Goal: Manage account settings

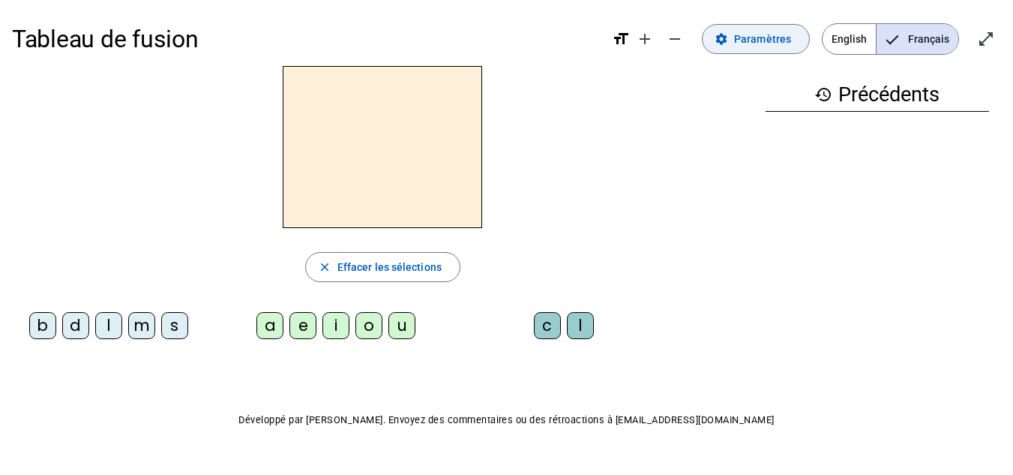
click at [754, 37] on span "Paramètres" at bounding box center [762, 39] width 57 height 18
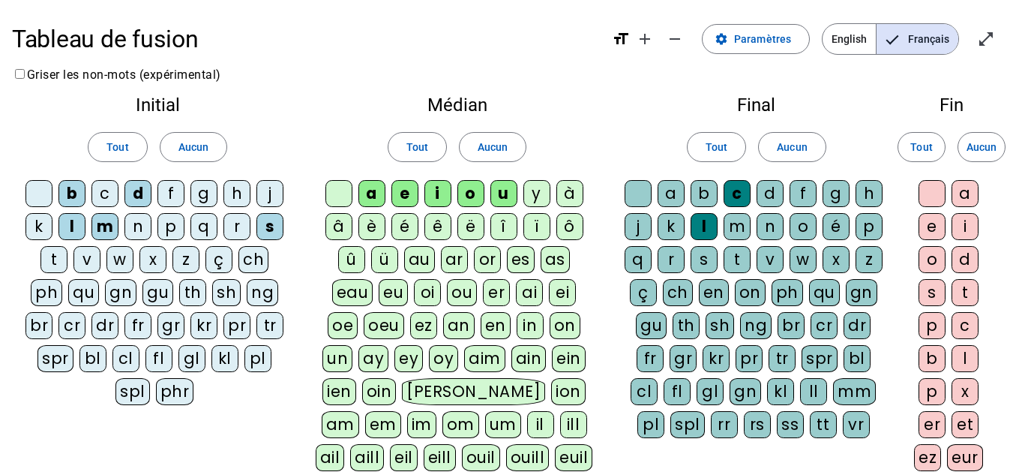
click at [105, 202] on div "c" at bounding box center [104, 193] width 27 height 27
click at [89, 259] on div "v" at bounding box center [86, 259] width 27 height 27
click at [46, 259] on div "t" at bounding box center [53, 259] width 27 height 27
click at [244, 223] on div "r" at bounding box center [236, 226] width 27 height 27
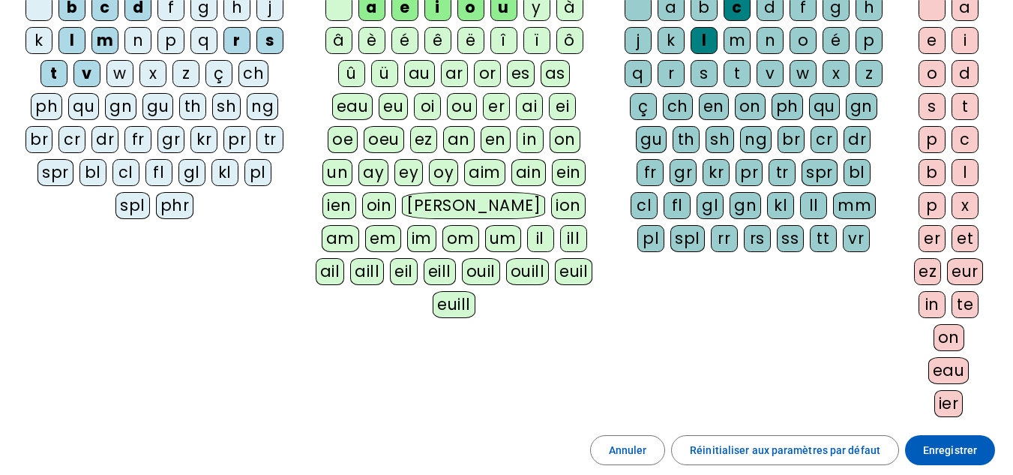
scroll to position [226, 0]
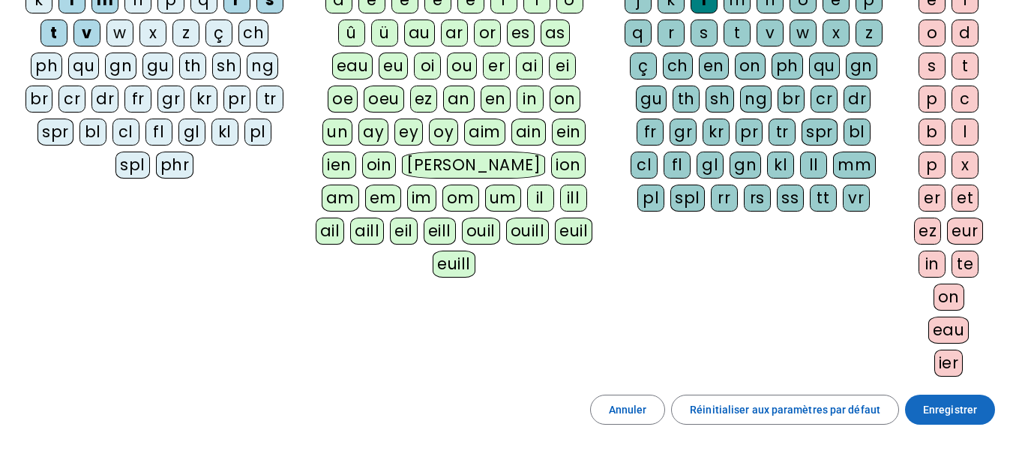
click at [935, 417] on span "Enregistrer" at bounding box center [950, 409] width 54 height 18
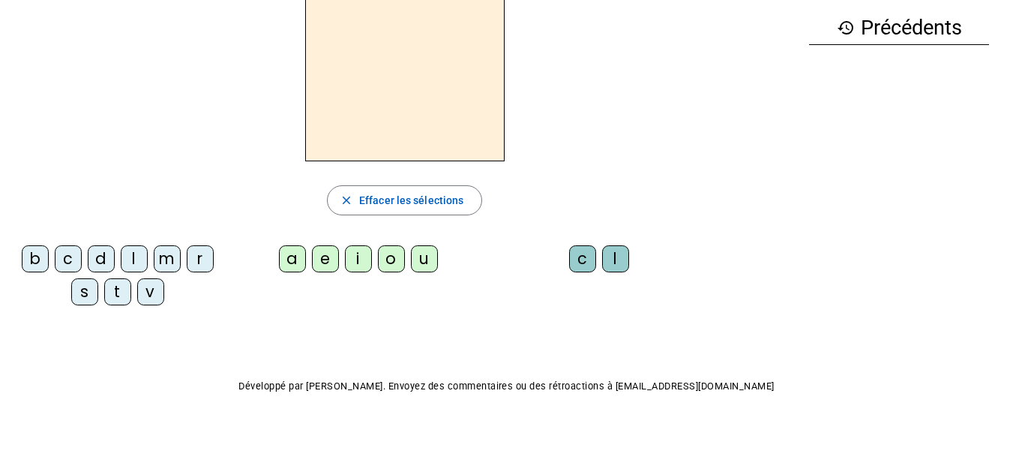
scroll to position [67, 0]
click at [88, 288] on div "s" at bounding box center [84, 291] width 27 height 27
click at [319, 259] on div "e" at bounding box center [325, 258] width 27 height 27
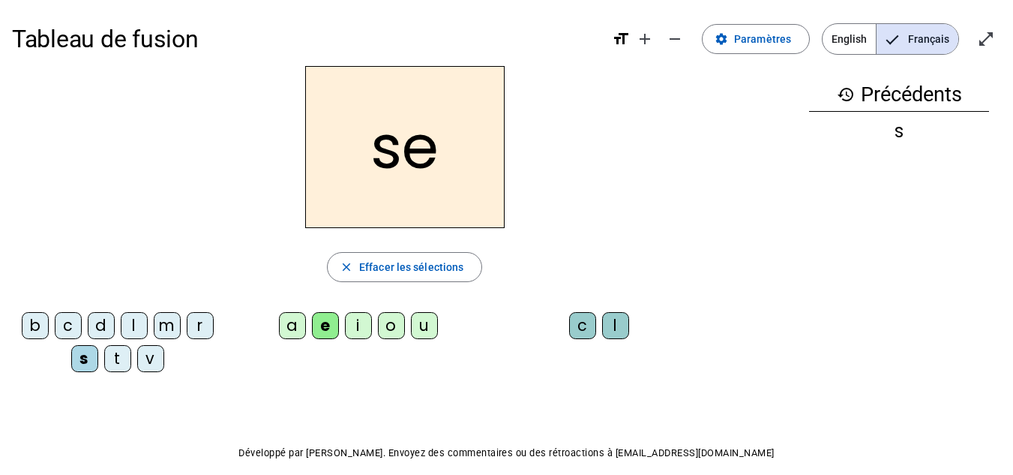
click at [67, 325] on div "c" at bounding box center [68, 325] width 27 height 27
click at [136, 328] on div "l" at bounding box center [134, 325] width 27 height 27
click at [91, 319] on div "d" at bounding box center [101, 325] width 27 height 27
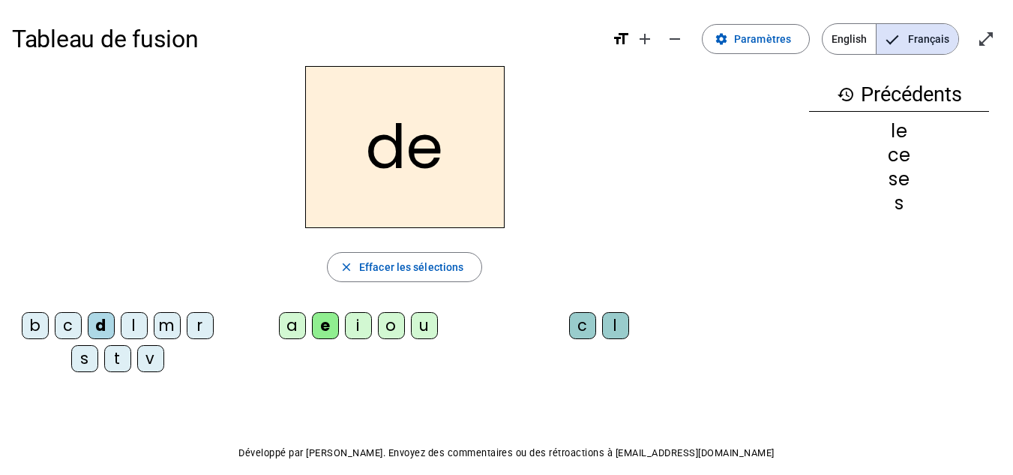
click at [426, 321] on div "u" at bounding box center [424, 325] width 27 height 27
click at [141, 322] on div "l" at bounding box center [134, 325] width 27 height 27
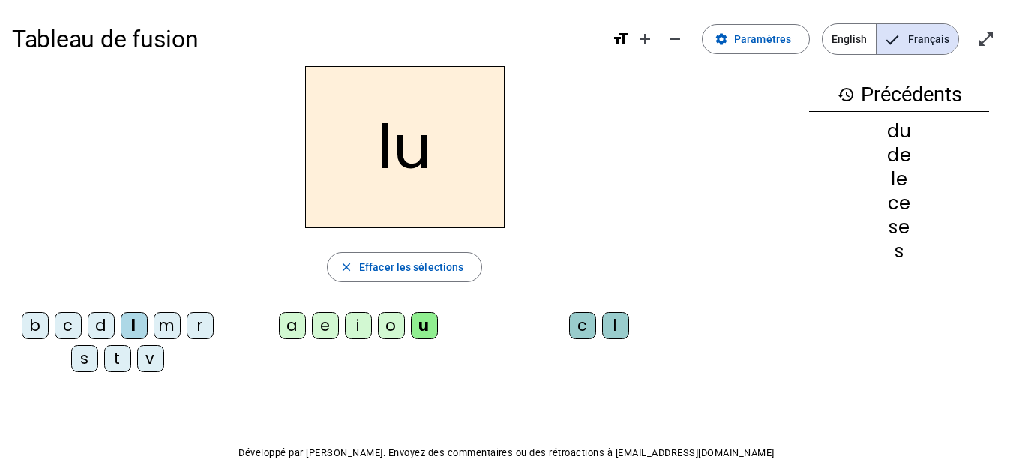
click at [142, 367] on div "v" at bounding box center [150, 358] width 27 height 27
click at [82, 361] on div "s" at bounding box center [84, 358] width 27 height 27
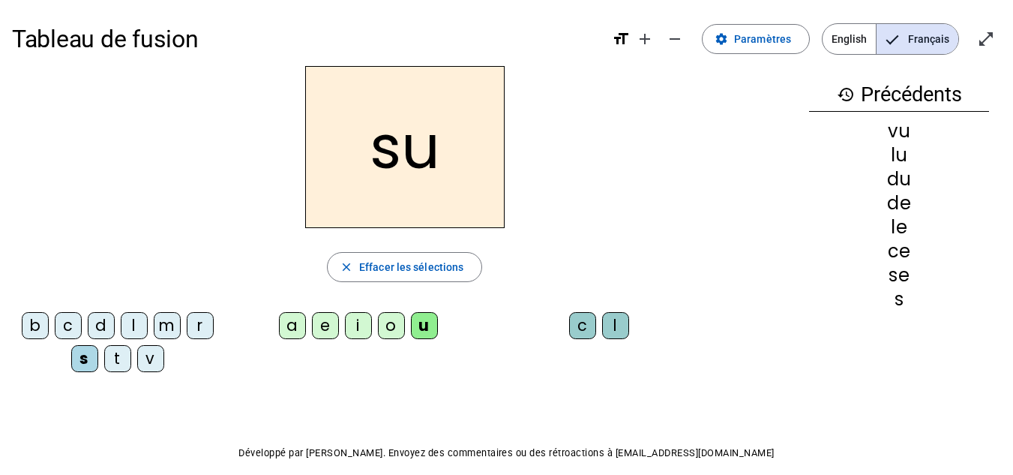
click at [582, 316] on div "c" at bounding box center [582, 325] width 27 height 27
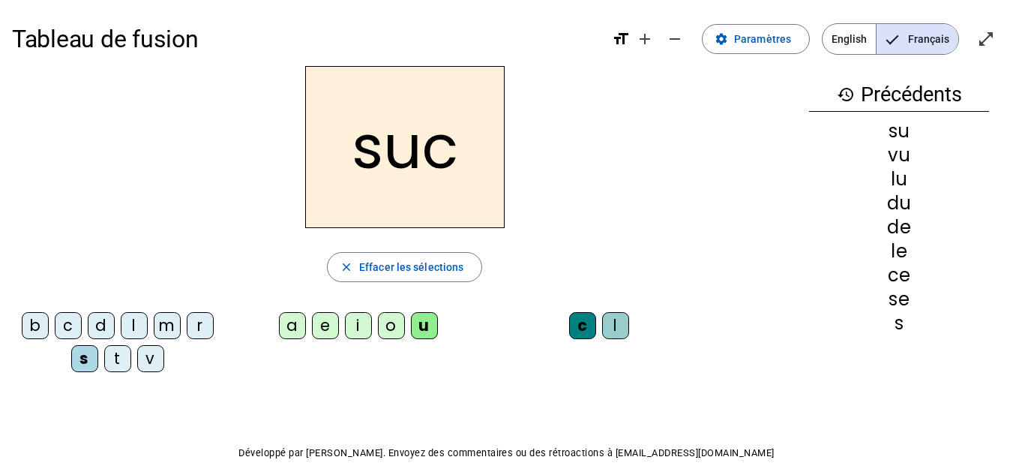
click at [320, 329] on div "e" at bounding box center [325, 325] width 27 height 27
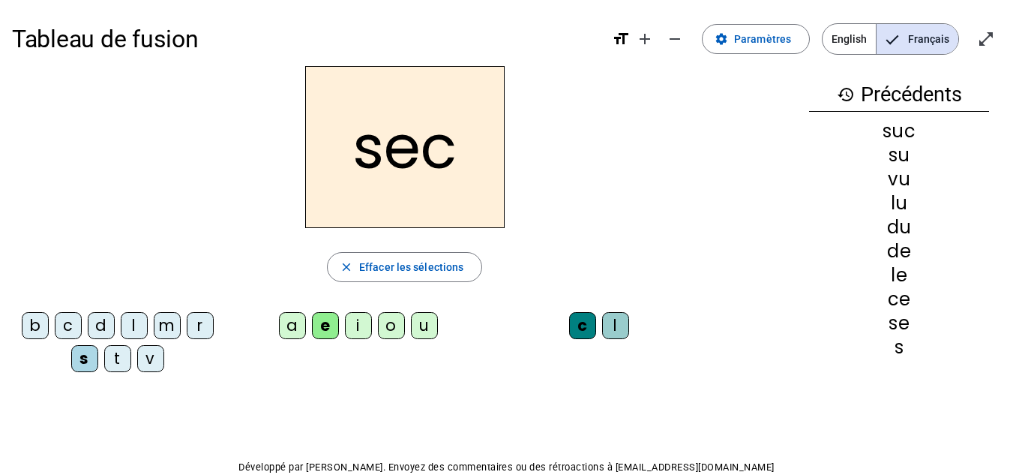
click at [287, 325] on div "a" at bounding box center [292, 325] width 27 height 27
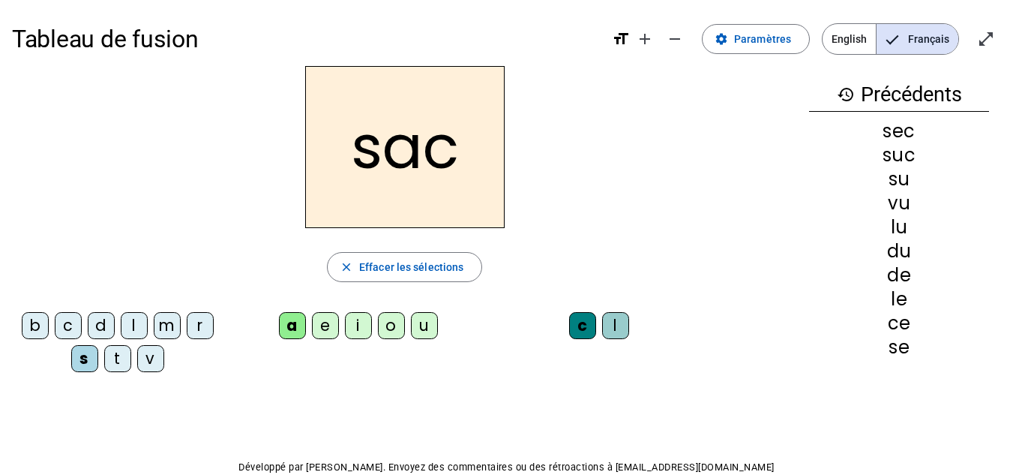
click at [130, 328] on div "l" at bounding box center [134, 325] width 27 height 27
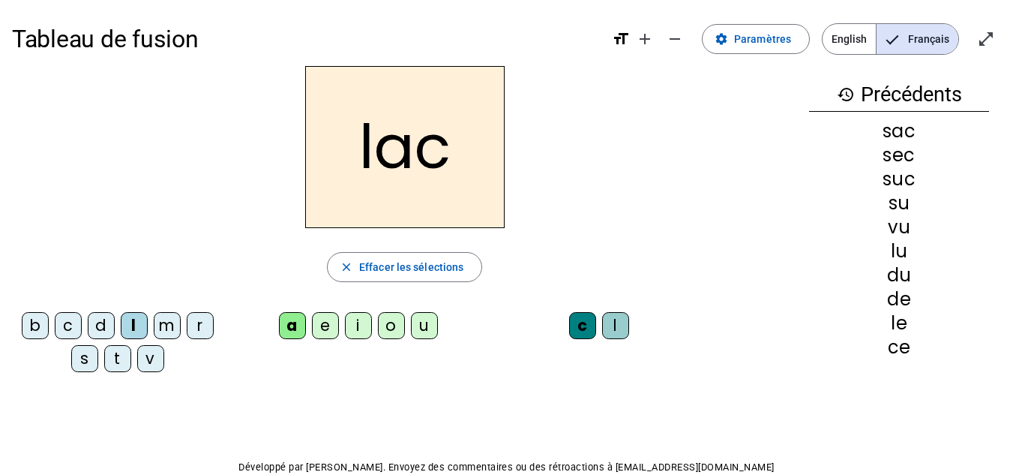
click at [29, 328] on div "b" at bounding box center [35, 325] width 27 height 27
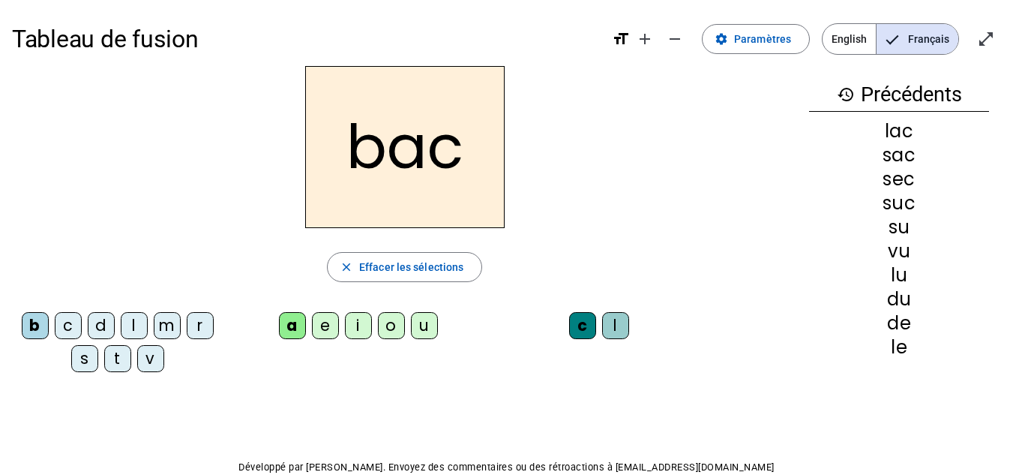
click at [117, 355] on div "t" at bounding box center [117, 358] width 27 height 27
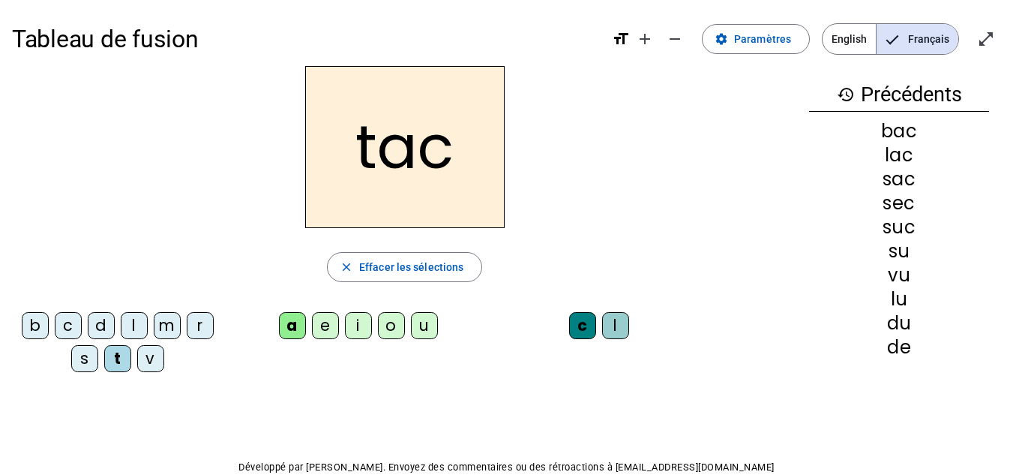
click at [394, 323] on div "o" at bounding box center [391, 325] width 27 height 27
click at [206, 322] on div "r" at bounding box center [200, 325] width 27 height 27
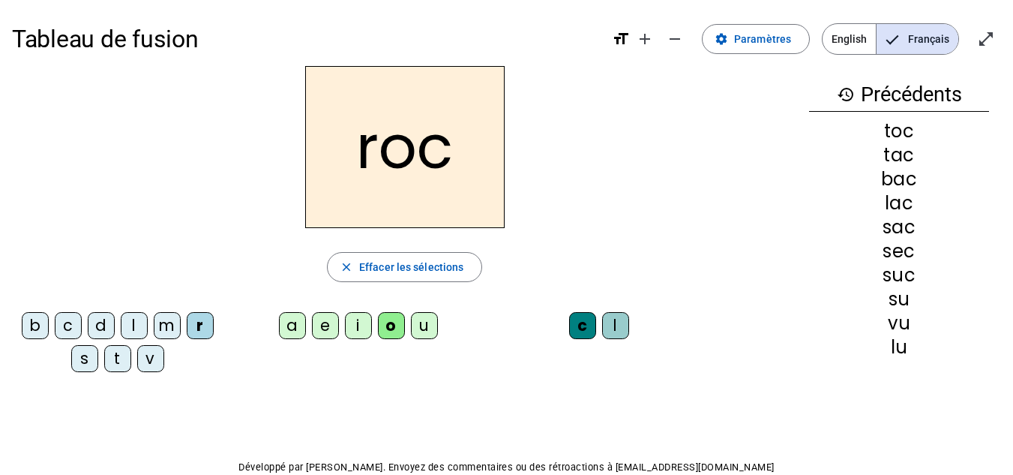
click at [76, 362] on div "s" at bounding box center [84, 358] width 27 height 27
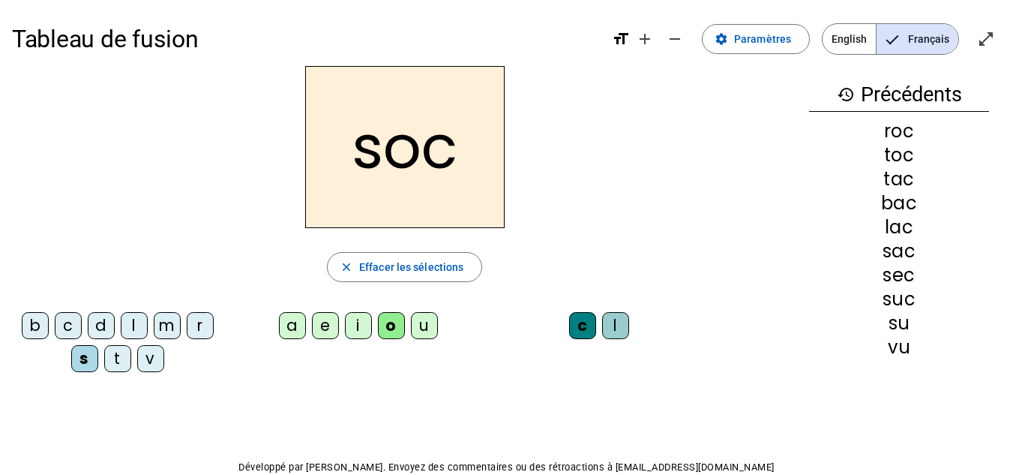
click at [619, 324] on div "l" at bounding box center [615, 325] width 27 height 27
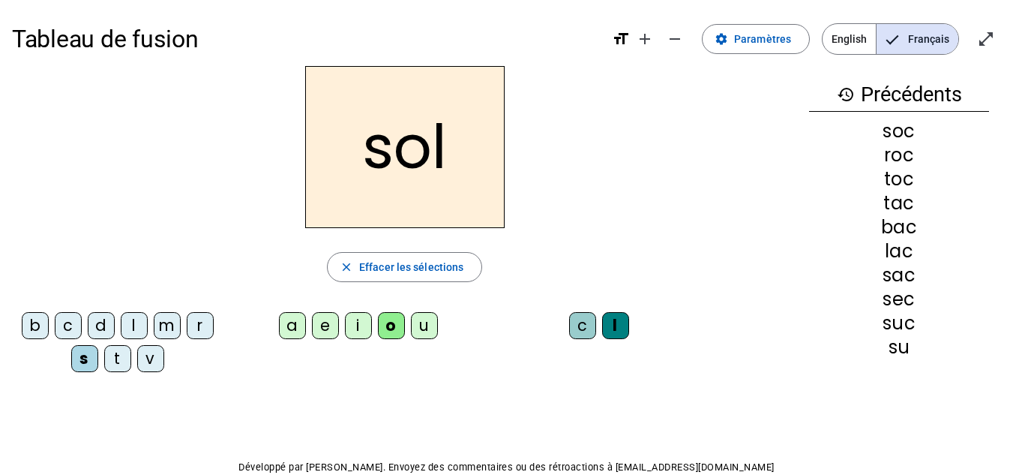
click at [37, 327] on div "b" at bounding box center [35, 325] width 27 height 27
